Goal: Transaction & Acquisition: Purchase product/service

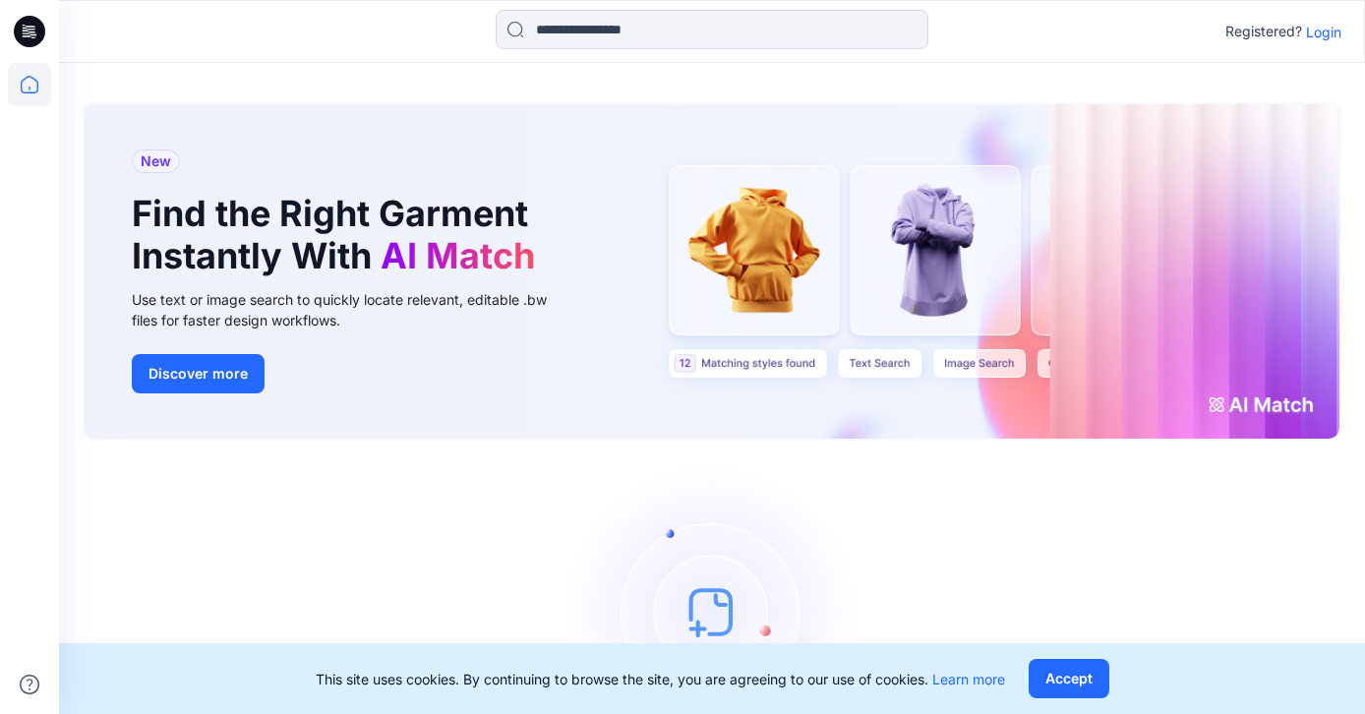
click at [1322, 28] on p "Login" at bounding box center [1323, 32] width 35 height 21
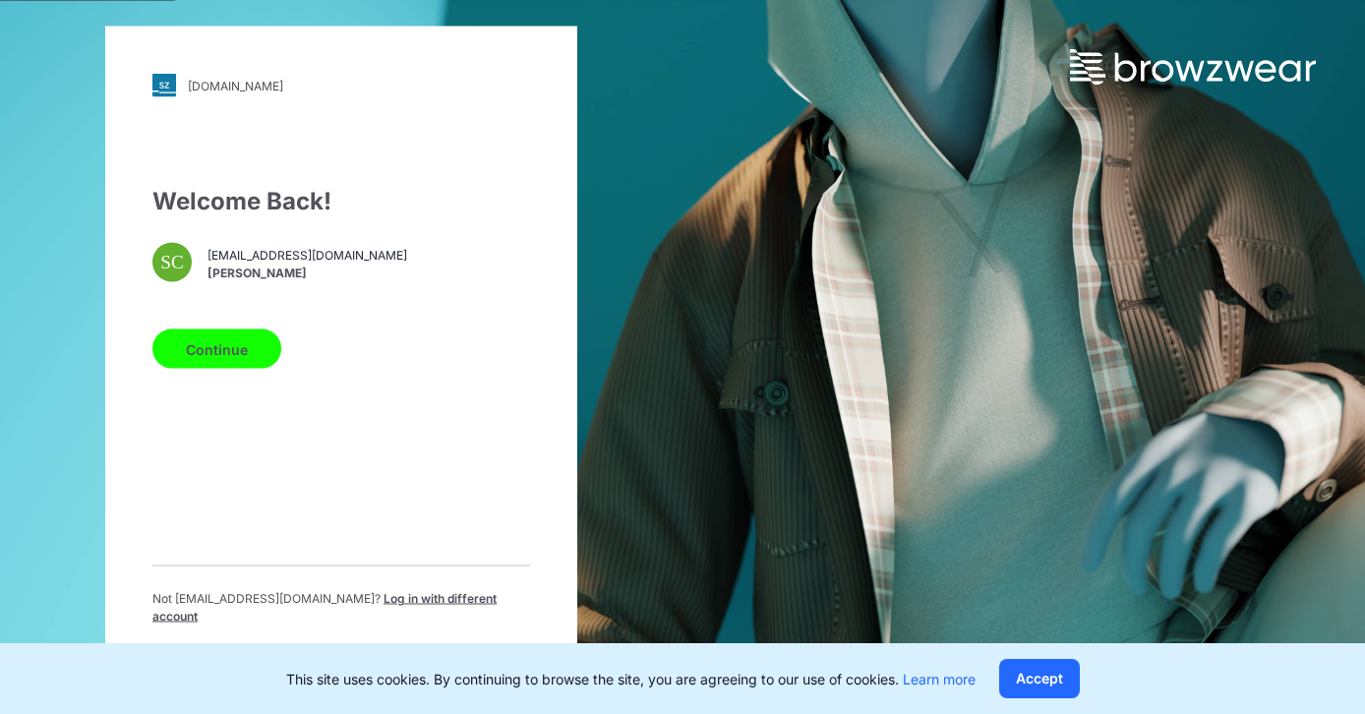
click at [204, 365] on button "Continue" at bounding box center [216, 349] width 129 height 39
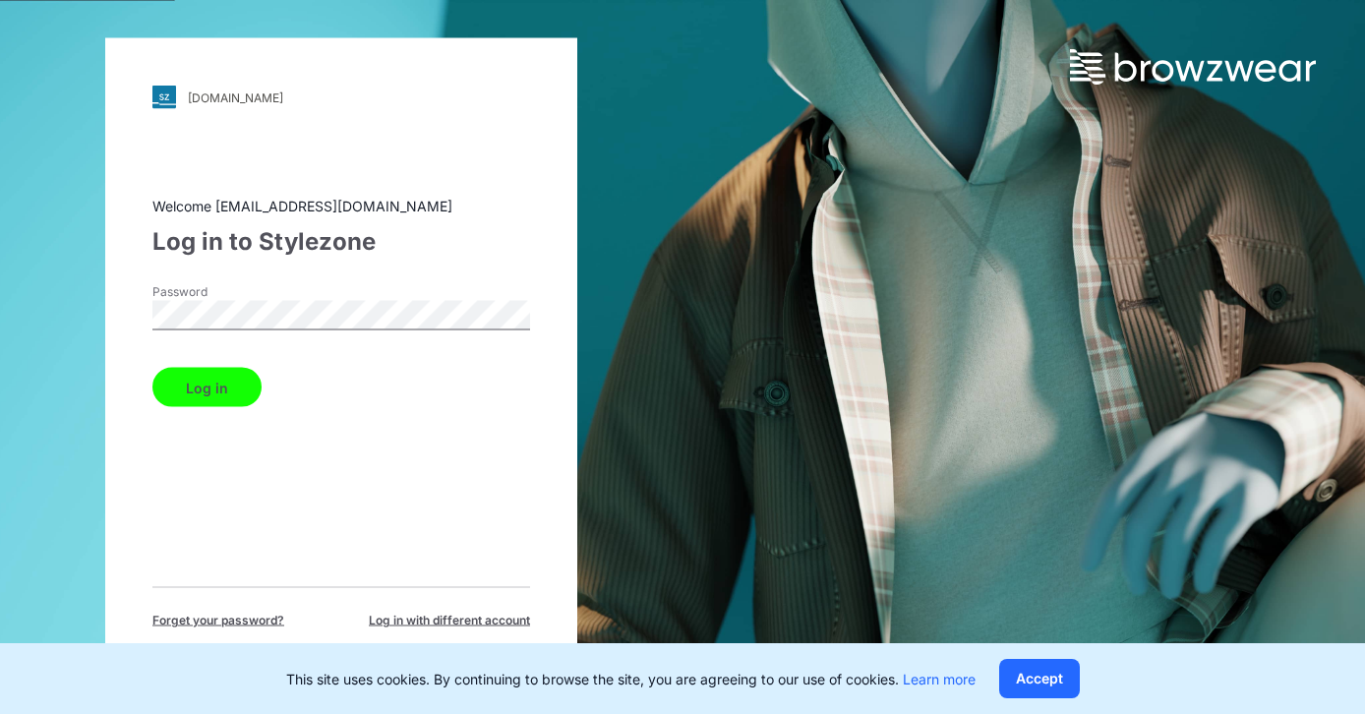
click at [182, 377] on button "Log in" at bounding box center [206, 387] width 109 height 39
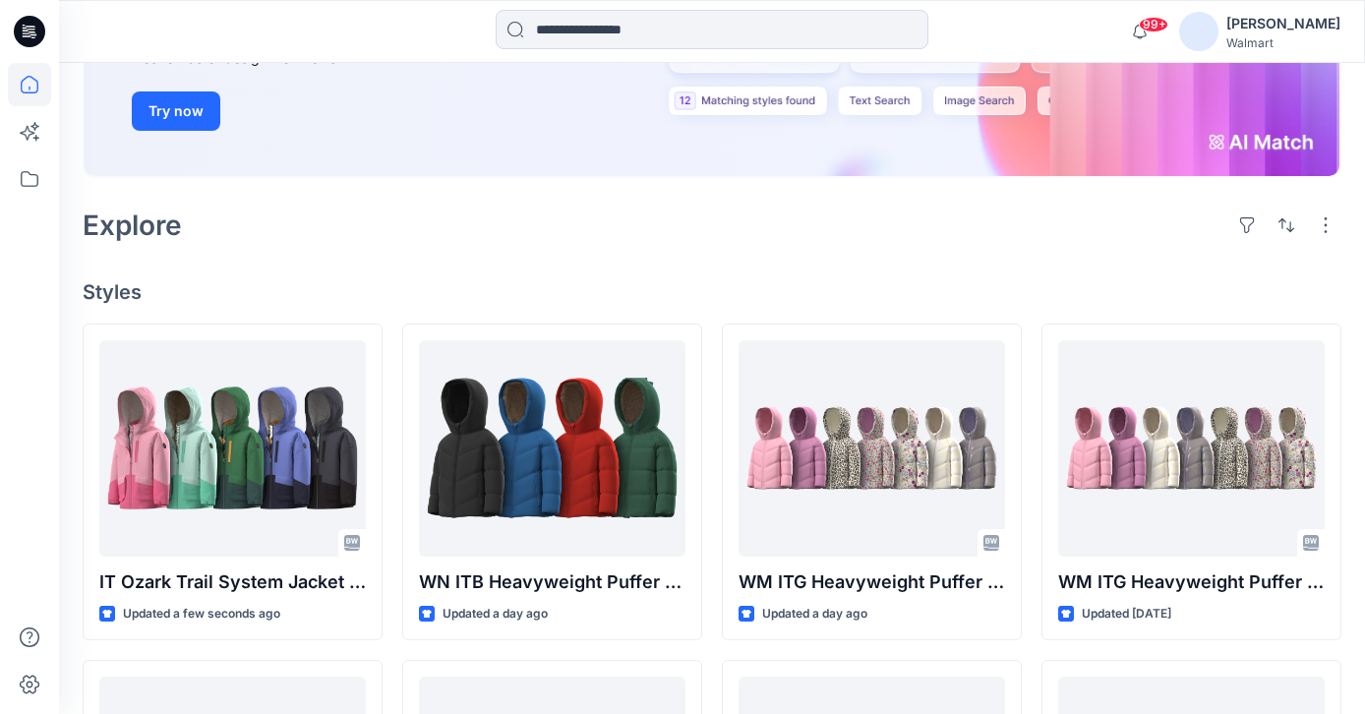
scroll to position [336, 0]
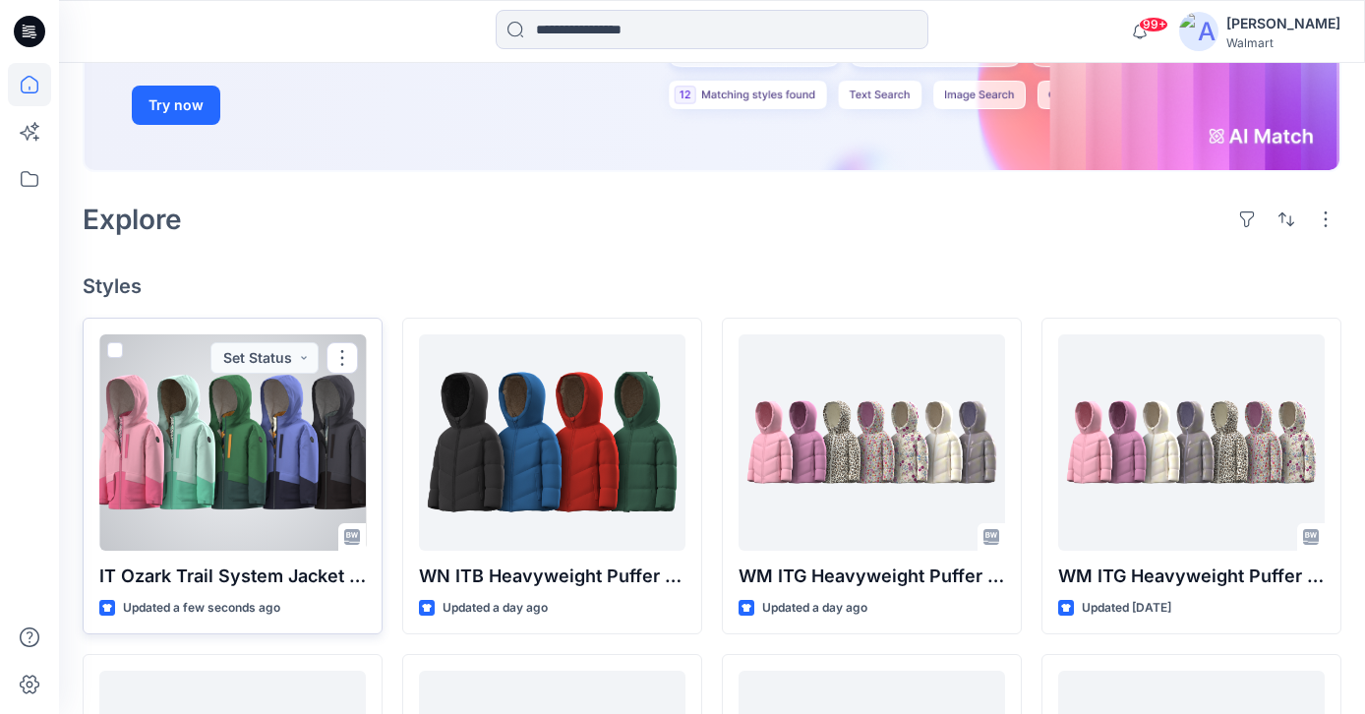
click at [230, 459] on div at bounding box center [232, 442] width 267 height 216
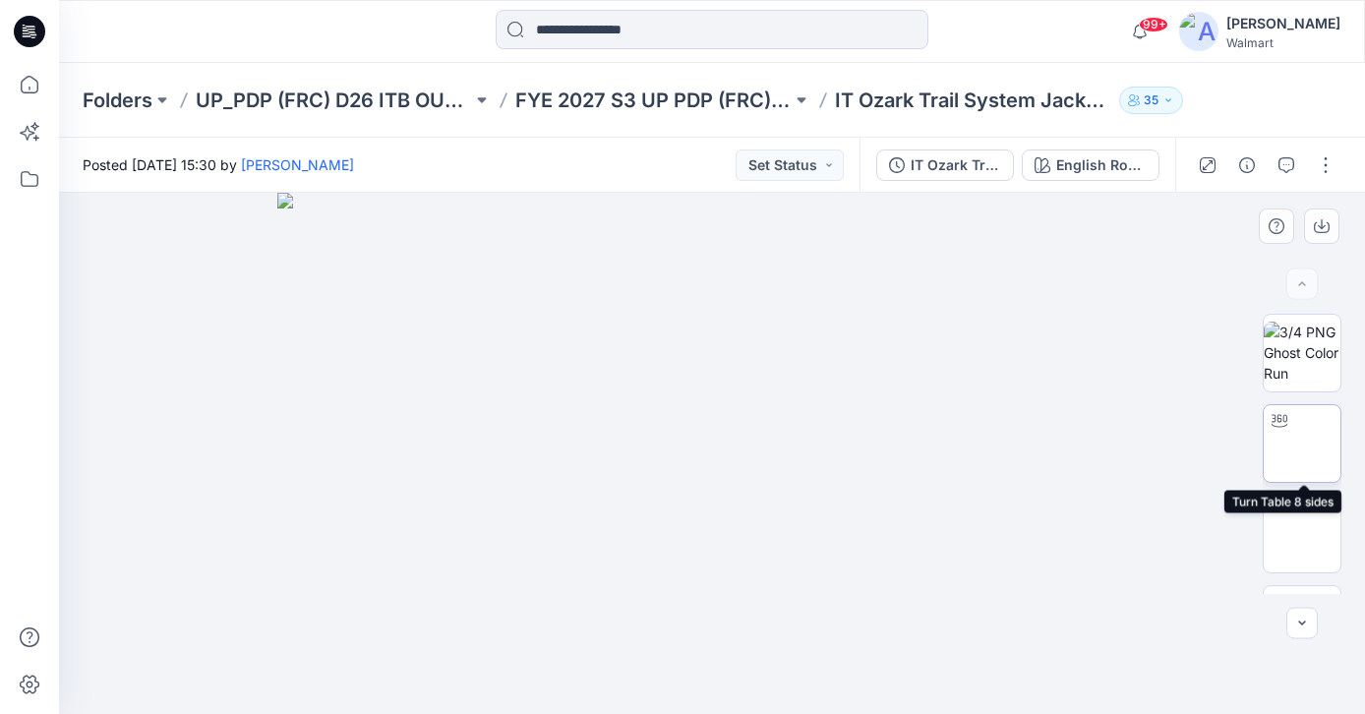
click at [1302, 444] on img at bounding box center [1302, 444] width 0 height 0
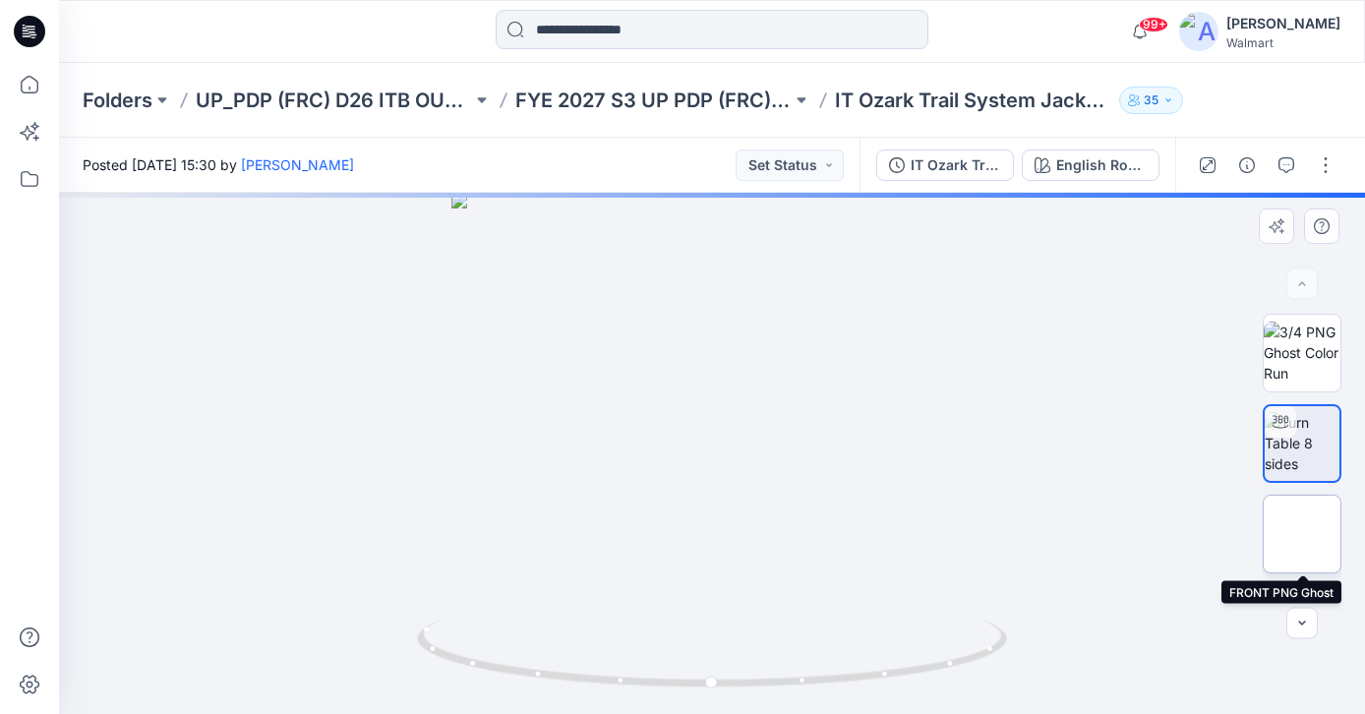
click at [1302, 534] on img at bounding box center [1302, 534] width 0 height 0
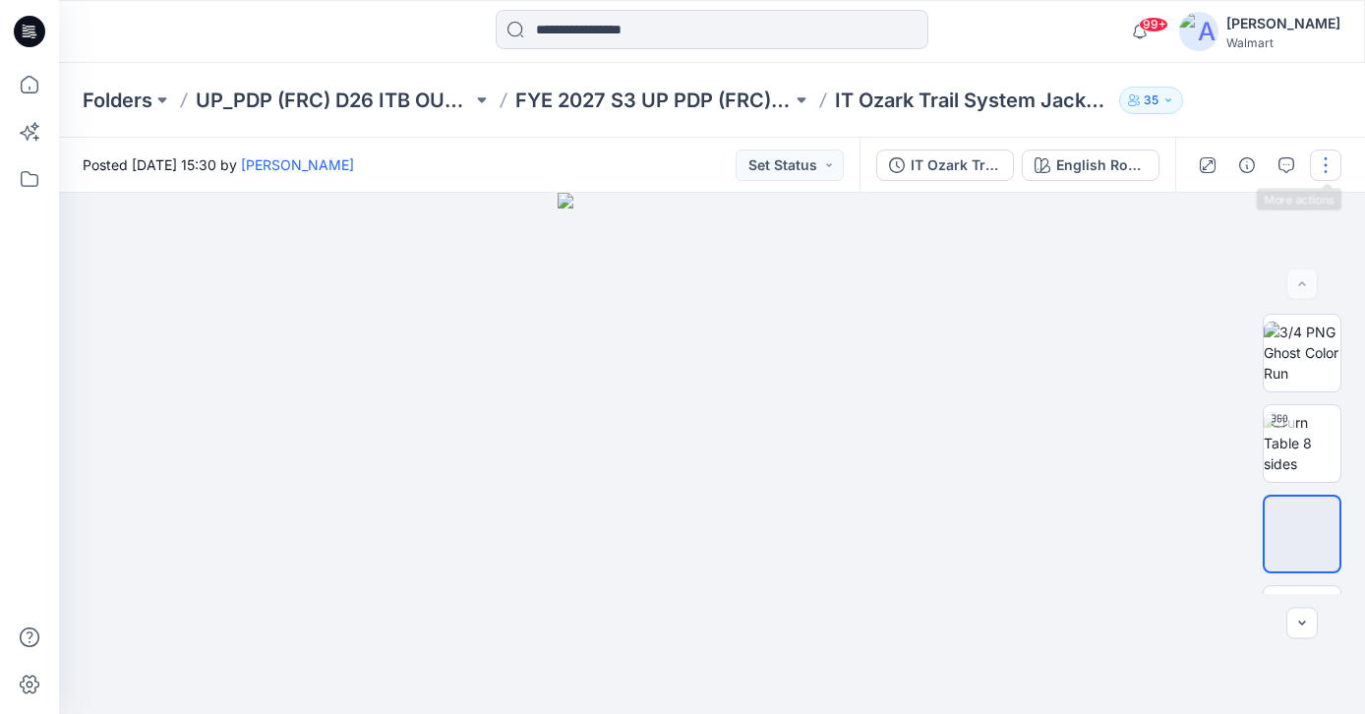
click at [1324, 172] on button "button" at bounding box center [1325, 165] width 31 height 31
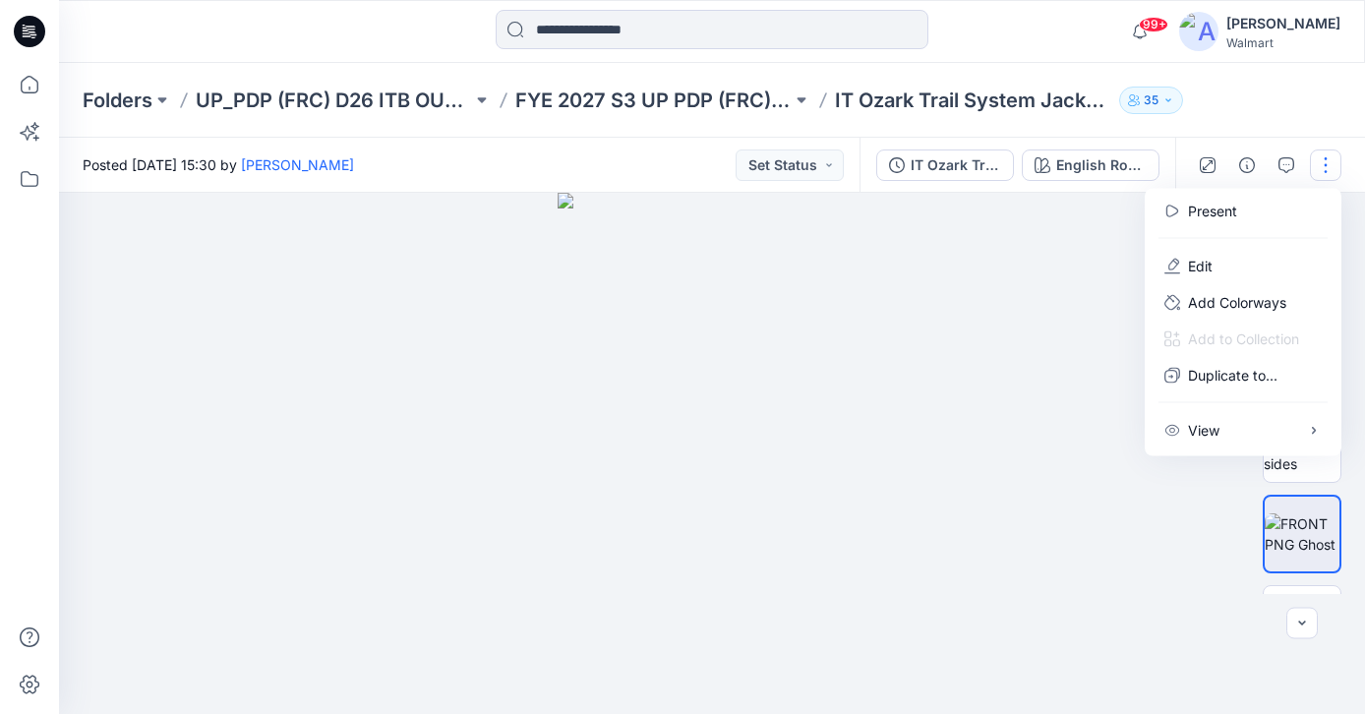
click at [1035, 268] on div at bounding box center [712, 453] width 1306 height 521
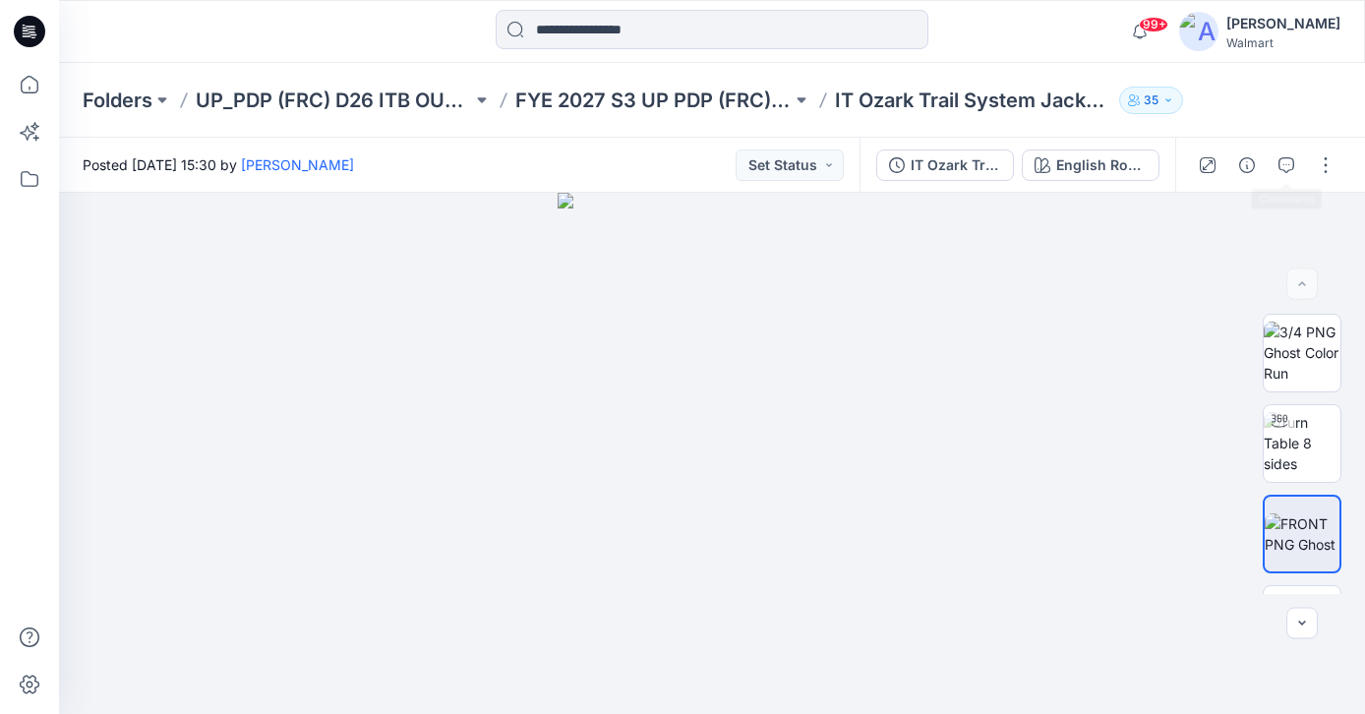
click at [1305, 168] on div at bounding box center [1267, 165] width 182 height 55
click at [1246, 167] on icon "button" at bounding box center [1247, 165] width 16 height 16
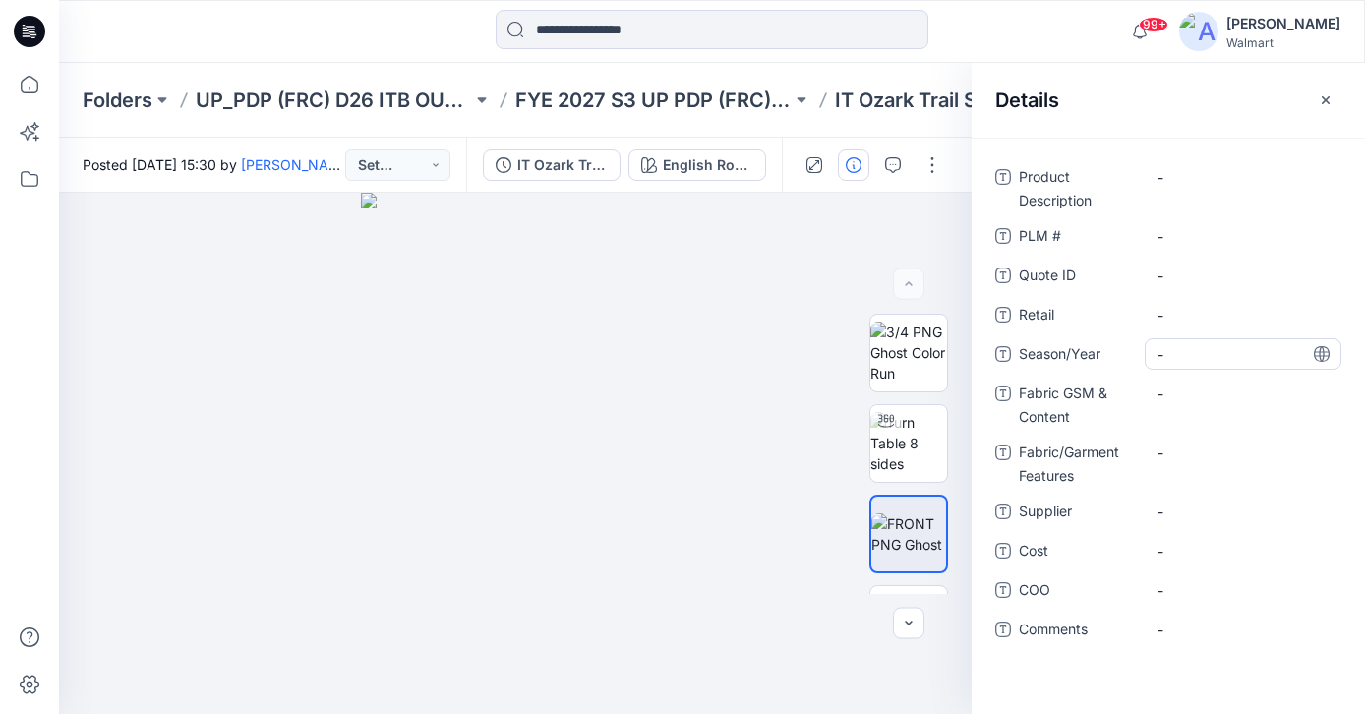
click at [1173, 357] on span "-" at bounding box center [1243, 354] width 171 height 21
type textarea "**********"
click at [1168, 183] on Description "-" at bounding box center [1243, 177] width 171 height 21
type textarea "*"
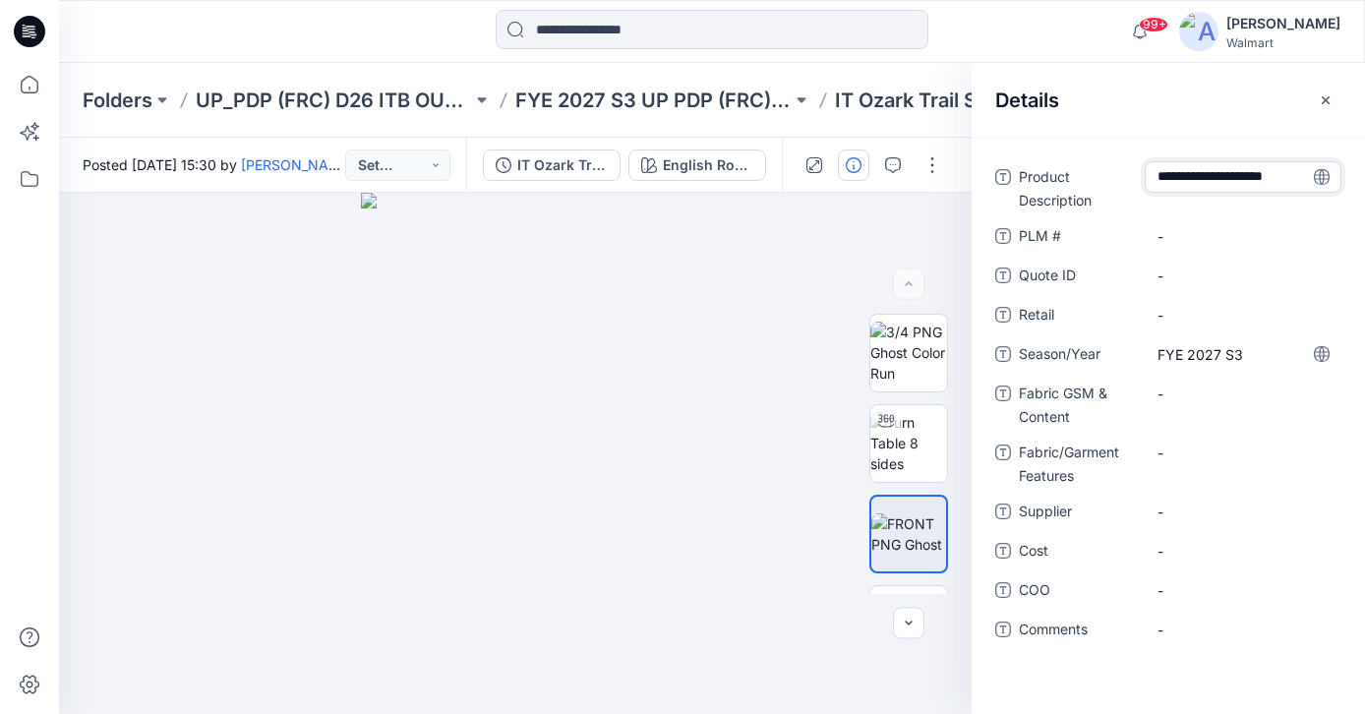
type textarea "**********"
